Goal: Information Seeking & Learning: Learn about a topic

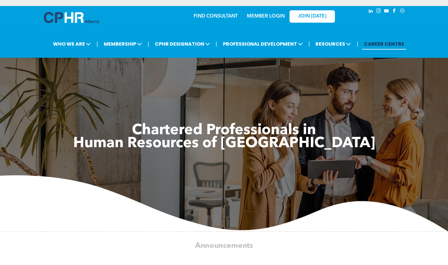
click at [268, 15] on link "MEMBER LOGIN" at bounding box center [266, 16] width 38 height 5
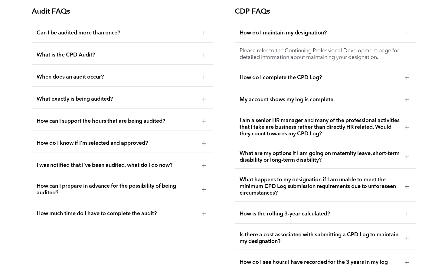
scroll to position [1095, 0]
click at [203, 79] on div at bounding box center [204, 77] width 4 height 4
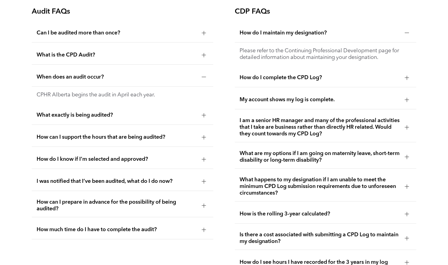
click at [203, 79] on div at bounding box center [204, 77] width 4 height 4
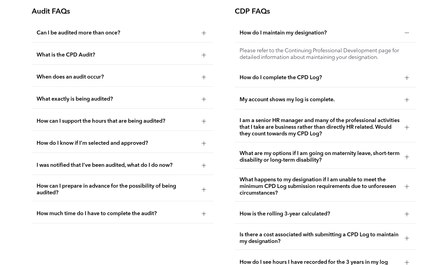
click at [204, 59] on div at bounding box center [203, 55] width 9 height 9
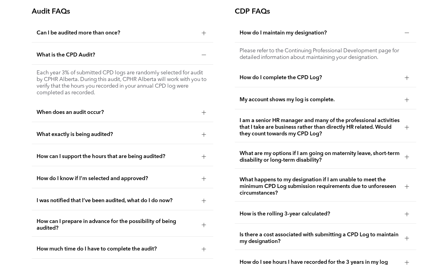
click at [204, 59] on div at bounding box center [203, 55] width 9 height 9
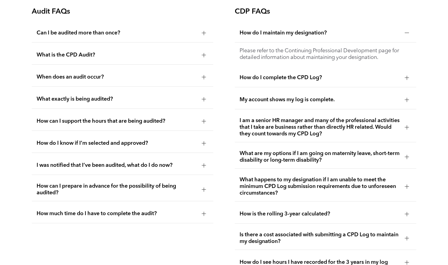
click at [206, 37] on div at bounding box center [203, 32] width 9 height 9
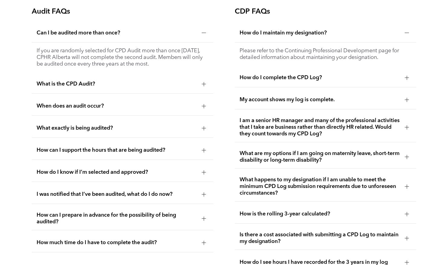
click at [206, 37] on div at bounding box center [203, 32] width 9 height 9
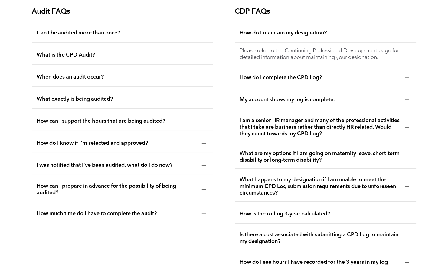
click at [204, 103] on div at bounding box center [203, 99] width 9 height 9
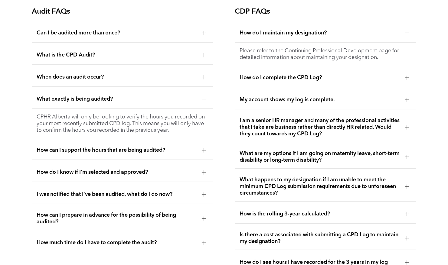
click at [204, 103] on div at bounding box center [203, 99] width 9 height 9
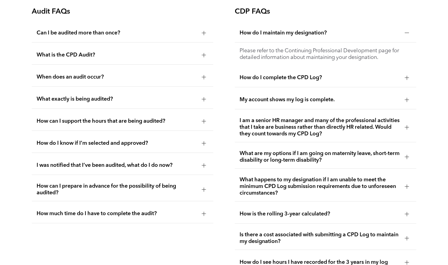
click at [203, 120] on div at bounding box center [203, 121] width 9 height 9
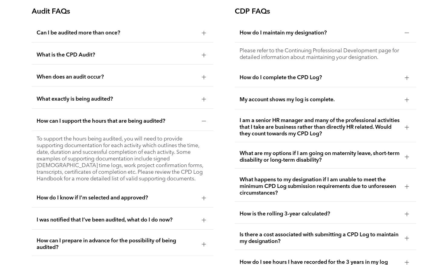
click at [203, 120] on div at bounding box center [203, 121] width 9 height 9
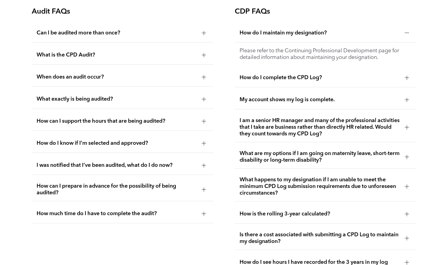
click at [204, 166] on div at bounding box center [204, 165] width 4 height 0
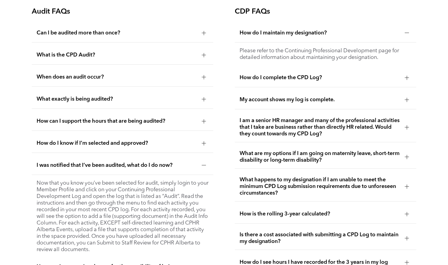
click at [204, 166] on div at bounding box center [204, 165] width 4 height 0
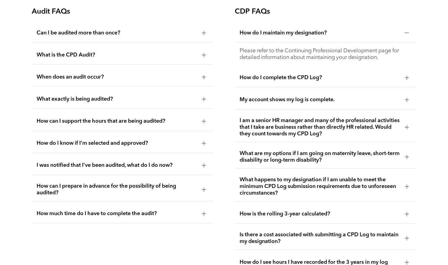
click at [203, 218] on div at bounding box center [203, 213] width 9 height 9
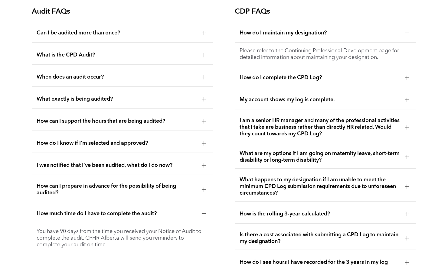
click at [203, 218] on div at bounding box center [203, 213] width 9 height 9
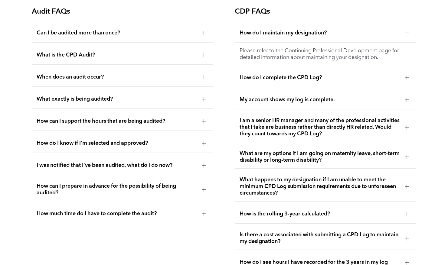
click at [408, 33] on div at bounding box center [407, 33] width 4 height 0
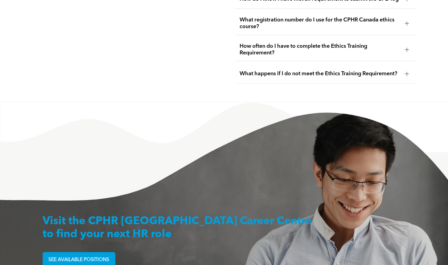
scroll to position [1349, 0]
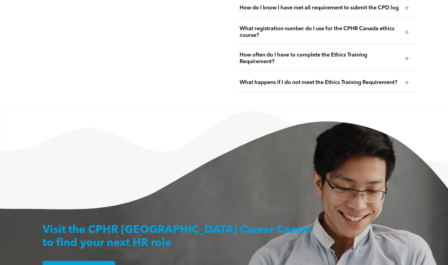
click at [415, 83] on div "What happens if I do not meet the Ethics Training Requirement?" at bounding box center [326, 82] width 182 height 19
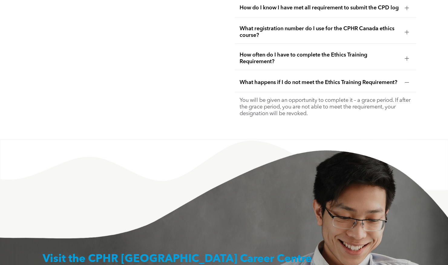
click at [405, 61] on div at bounding box center [407, 58] width 4 height 4
